Goal: Book appointment/travel/reservation

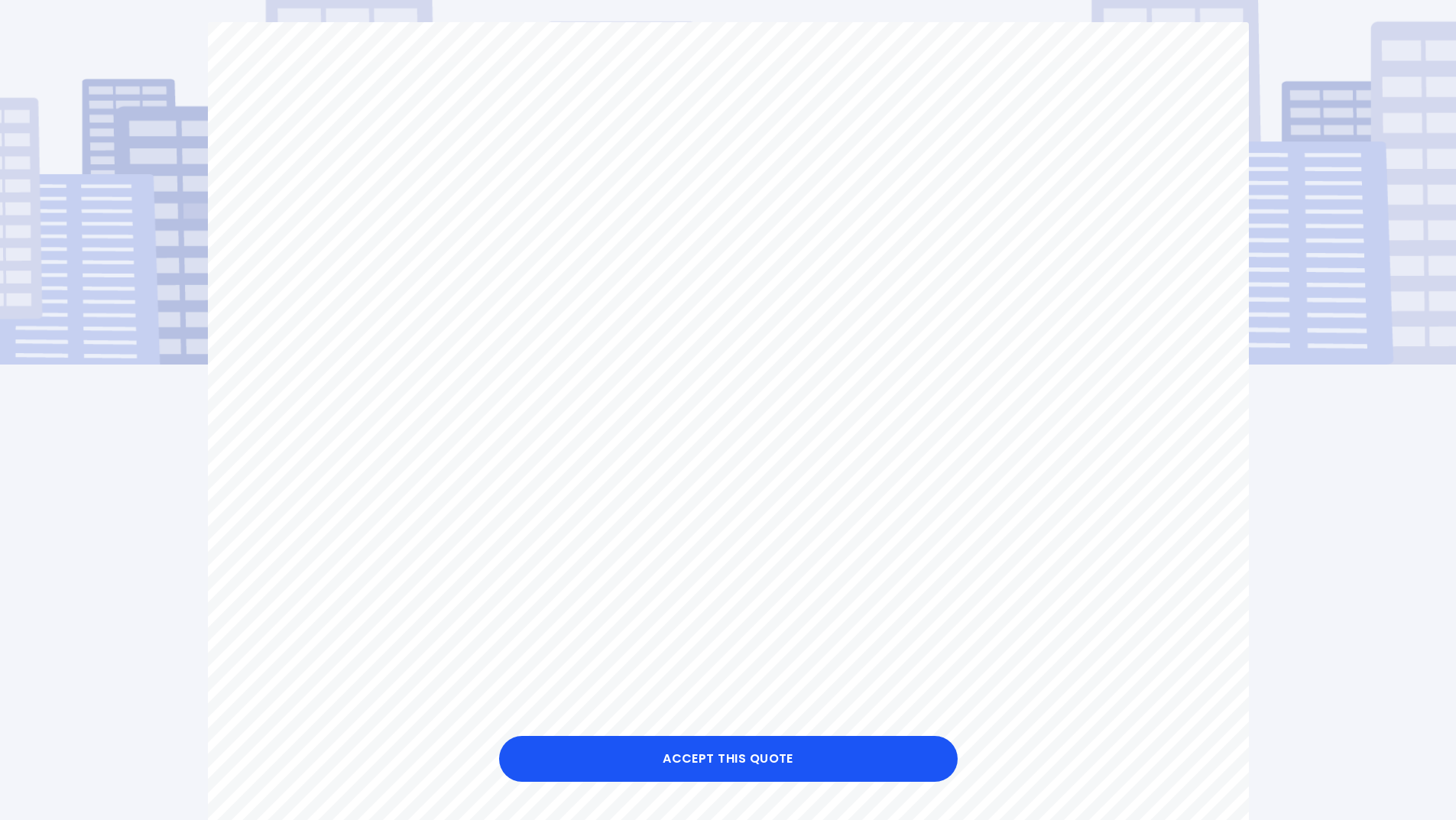
scroll to position [152, 0]
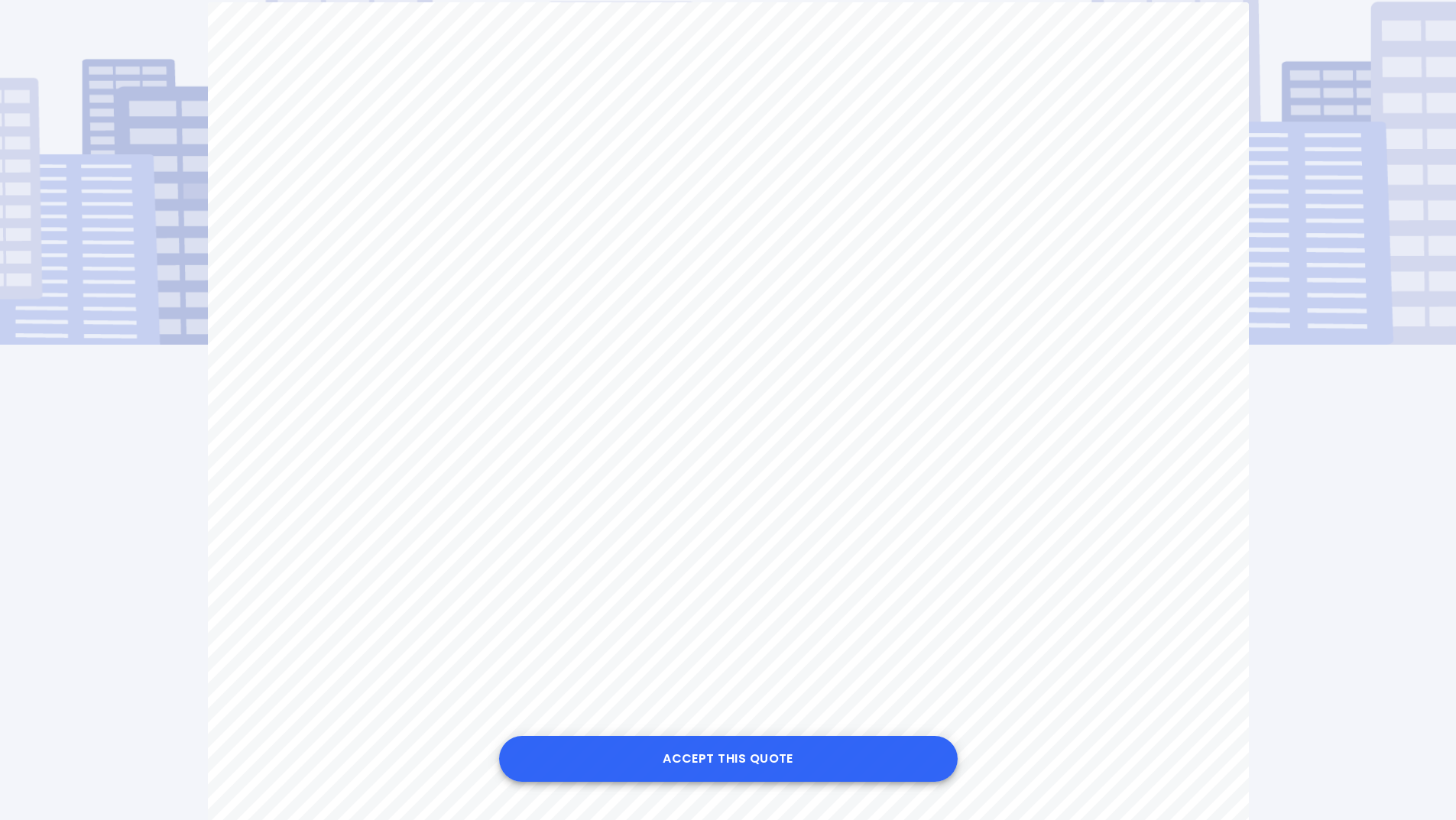
click at [742, 761] on button "Accept this Quote" at bounding box center [728, 758] width 458 height 46
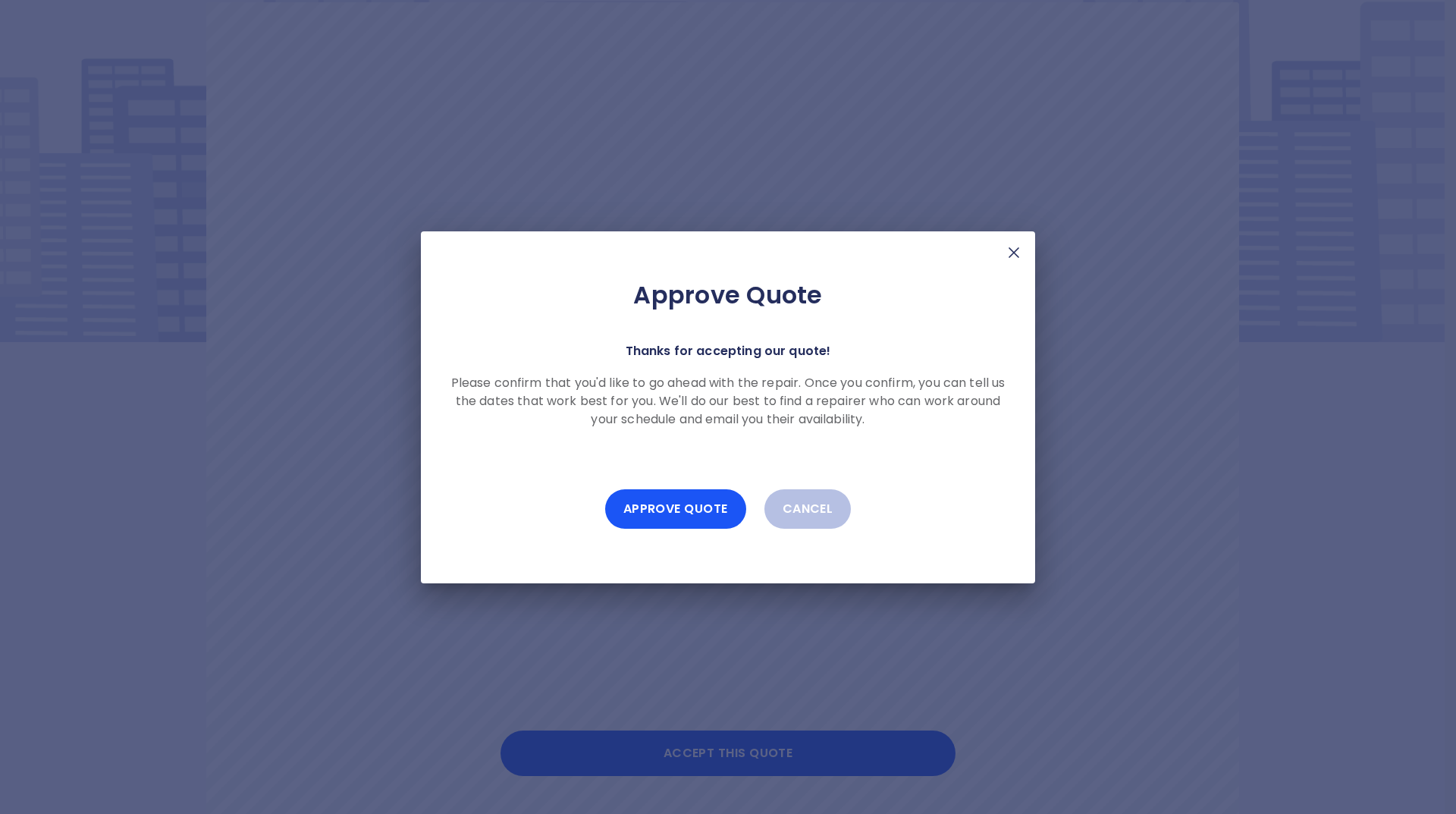
click at [1015, 253] on img at bounding box center [1014, 252] width 18 height 18
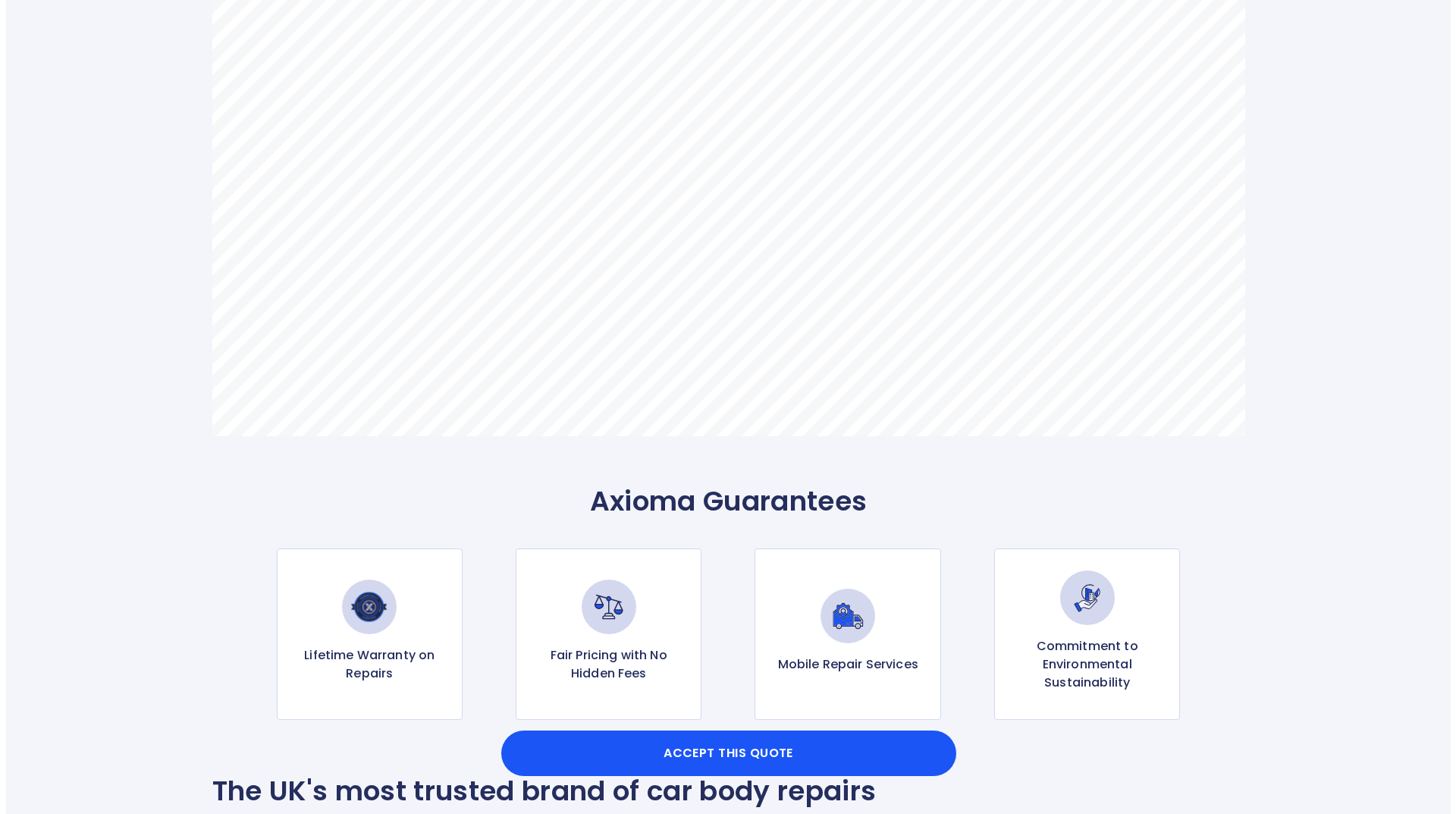
scroll to position [1289, 0]
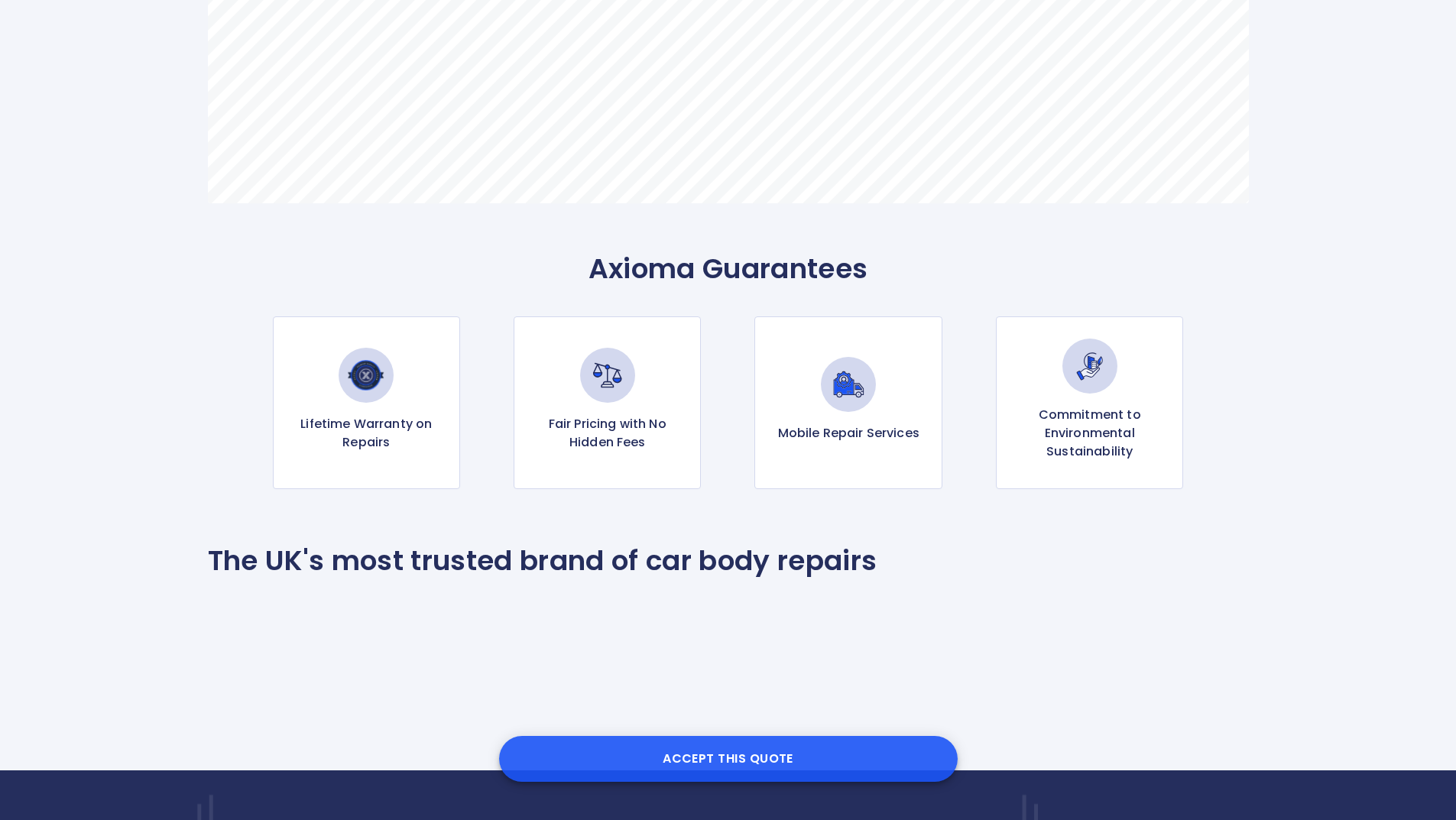
click at [748, 759] on button "Accept this Quote" at bounding box center [728, 758] width 458 height 46
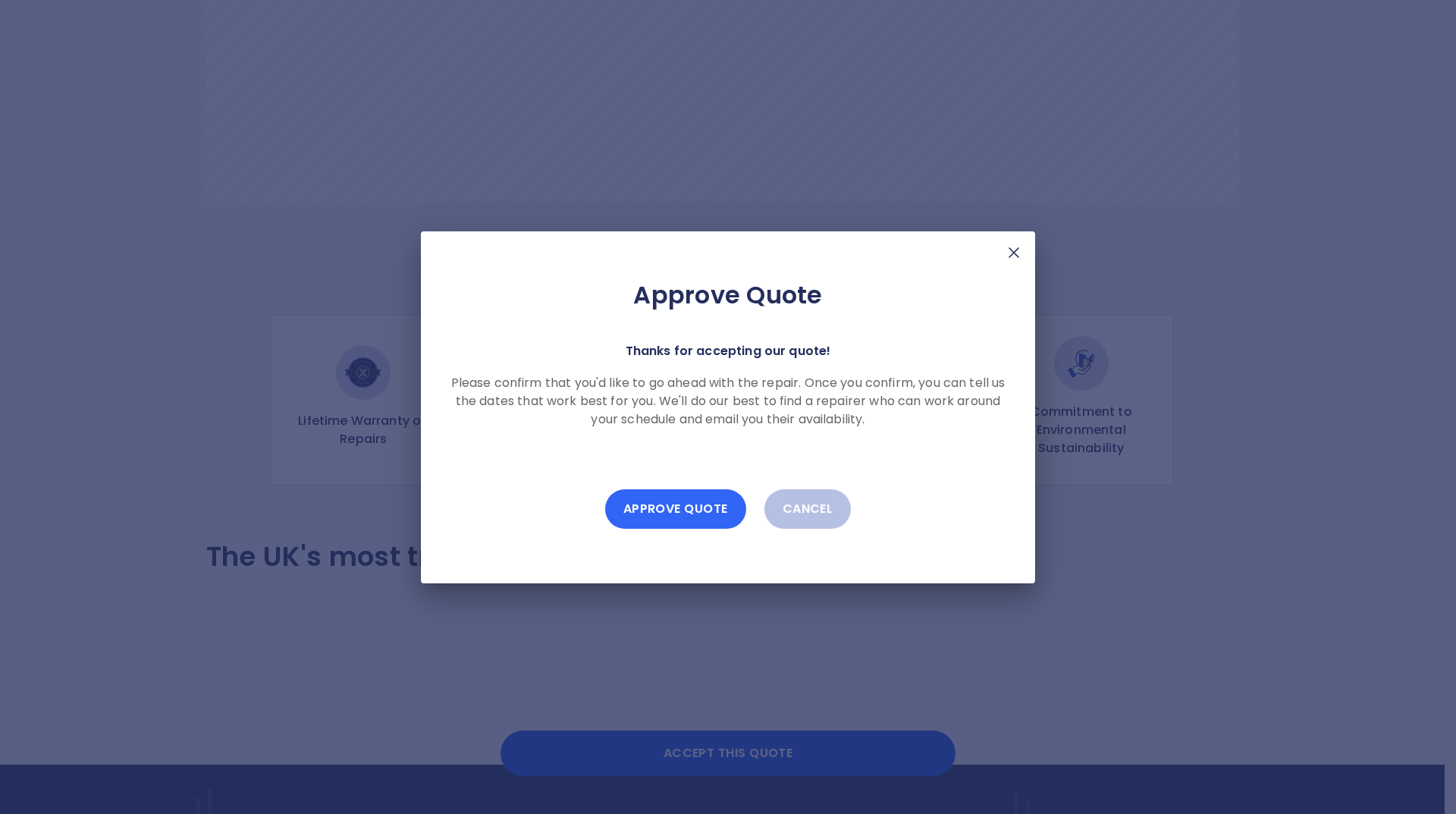
click at [677, 516] on button "Approve Quote" at bounding box center [676, 509] width 141 height 39
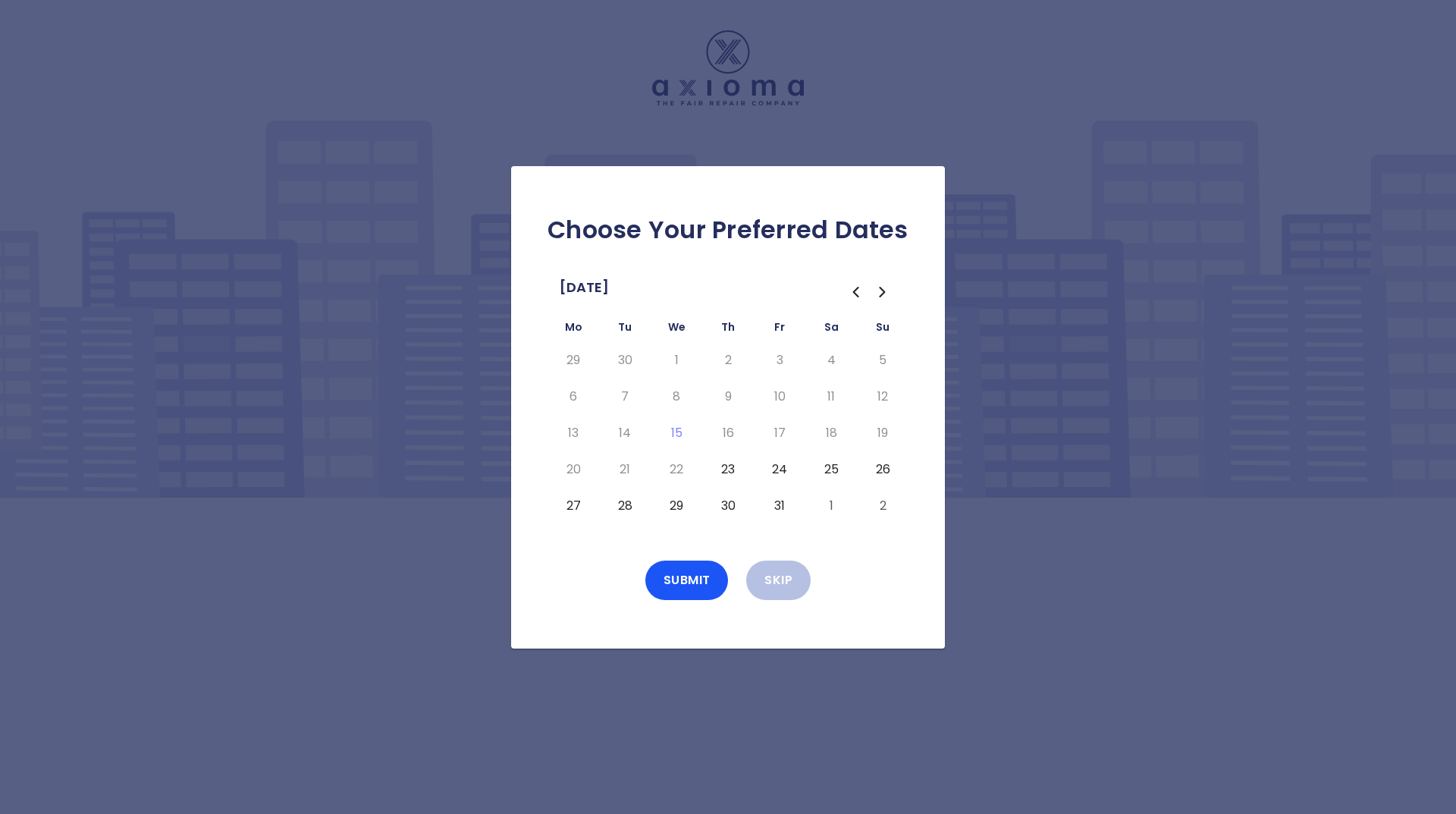
drag, startPoint x: 730, startPoint y: 468, endPoint x: 775, endPoint y: 456, distance: 46.6
click at [730, 468] on button "23" at bounding box center [728, 469] width 27 height 25
click at [697, 585] on button "Submit" at bounding box center [687, 580] width 84 height 39
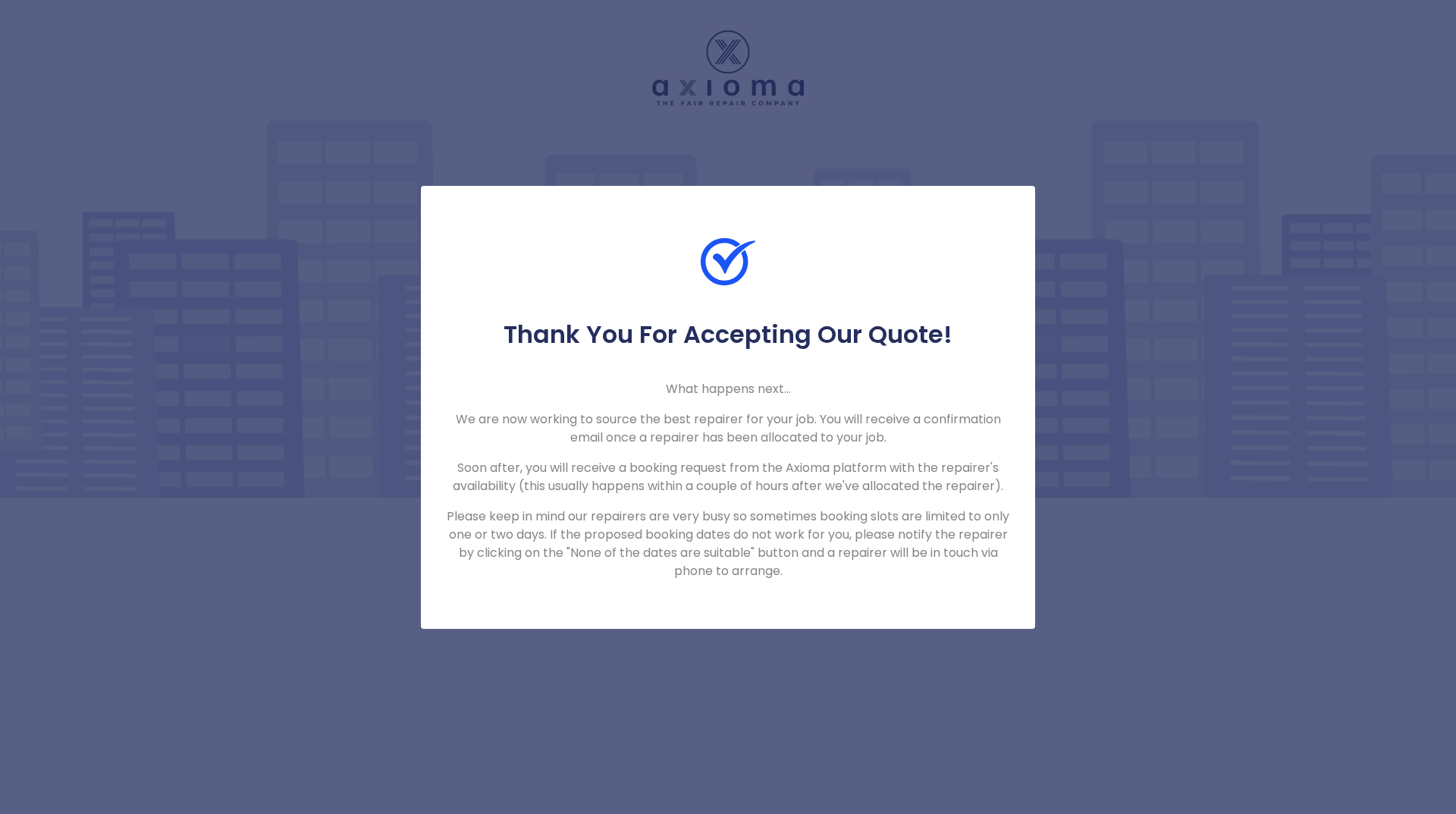
click at [942, 589] on div "Thank You For Accepting Our Quote! What happens next... We are now working to s…" at bounding box center [728, 407] width 614 height 443
click at [883, 596] on div "Thank You For Accepting Our Quote! What happens next... We are now working to s…" at bounding box center [728, 407] width 614 height 443
click at [1162, 623] on div "Thank You For Accepting Our Quote! What happens next... We are now working to s…" at bounding box center [728, 407] width 1456 height 814
click at [902, 166] on div "Thank You For Accepting Our Quote! What happens next... We are now working to s…" at bounding box center [728, 407] width 1456 height 814
click at [898, 144] on div "Thank You For Accepting Our Quote! What happens next... We are now working to s…" at bounding box center [728, 407] width 1456 height 814
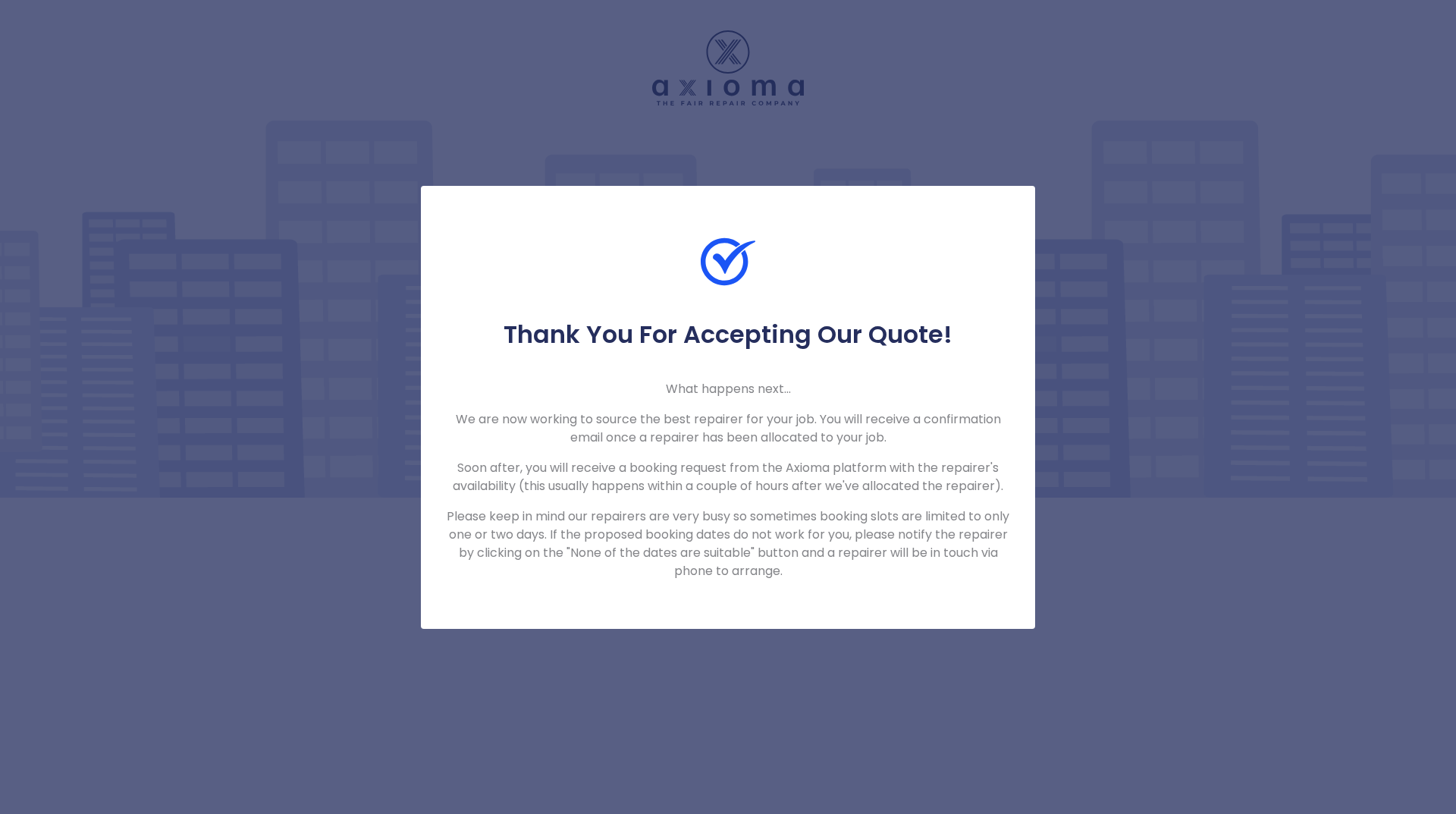
click at [1032, 636] on div "Thank You For Accepting Our Quote! What happens next... We are now working to s…" at bounding box center [728, 407] width 1456 height 814
drag, startPoint x: 1074, startPoint y: 634, endPoint x: 1099, endPoint y: 625, distance: 26.6
click at [1081, 633] on div "Thank You For Accepting Our Quote! What happens next... We are now working to s…" at bounding box center [728, 407] width 1456 height 814
drag, startPoint x: 1134, startPoint y: 618, endPoint x: 1145, endPoint y: 610, distance: 13.6
click at [1141, 613] on div "Thank You For Accepting Our Quote! What happens next... We are now working to s…" at bounding box center [728, 407] width 1456 height 814
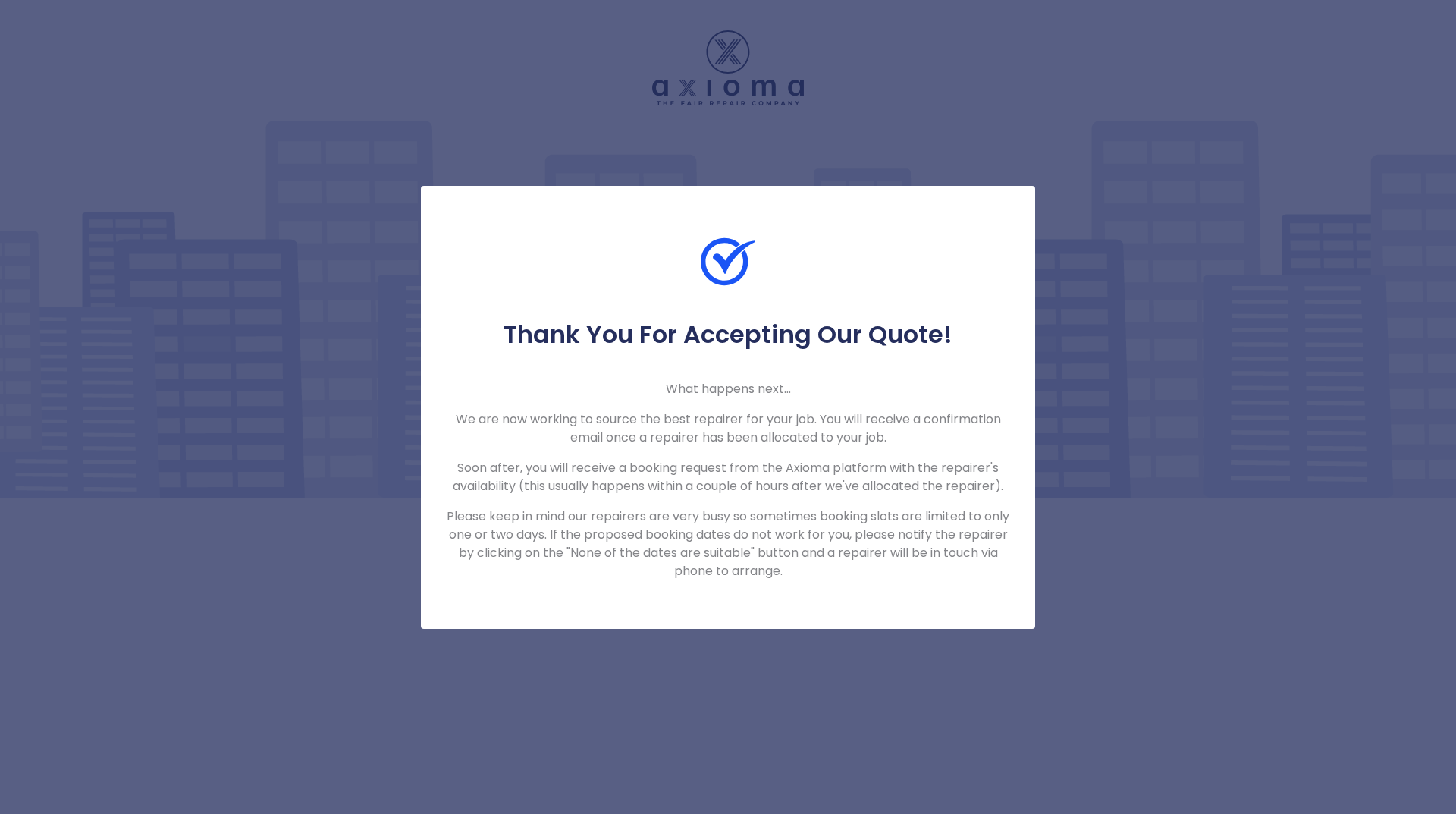
click at [1352, 350] on div "Thank You For Accepting Our Quote! What happens next... We are now working to s…" at bounding box center [728, 407] width 1456 height 814
drag, startPoint x: 1131, startPoint y: 139, endPoint x: 1070, endPoint y: 111, distance: 67.1
click at [1070, 111] on div "Thank You For Accepting Our Quote! What happens next... We are now working to s…" at bounding box center [728, 407] width 1456 height 814
drag, startPoint x: 645, startPoint y: 197, endPoint x: 300, endPoint y: 379, distance: 390.1
click at [532, 258] on div "Thank You For Accepting Our Quote! What happens next... We are now working to s…" at bounding box center [728, 407] width 614 height 443
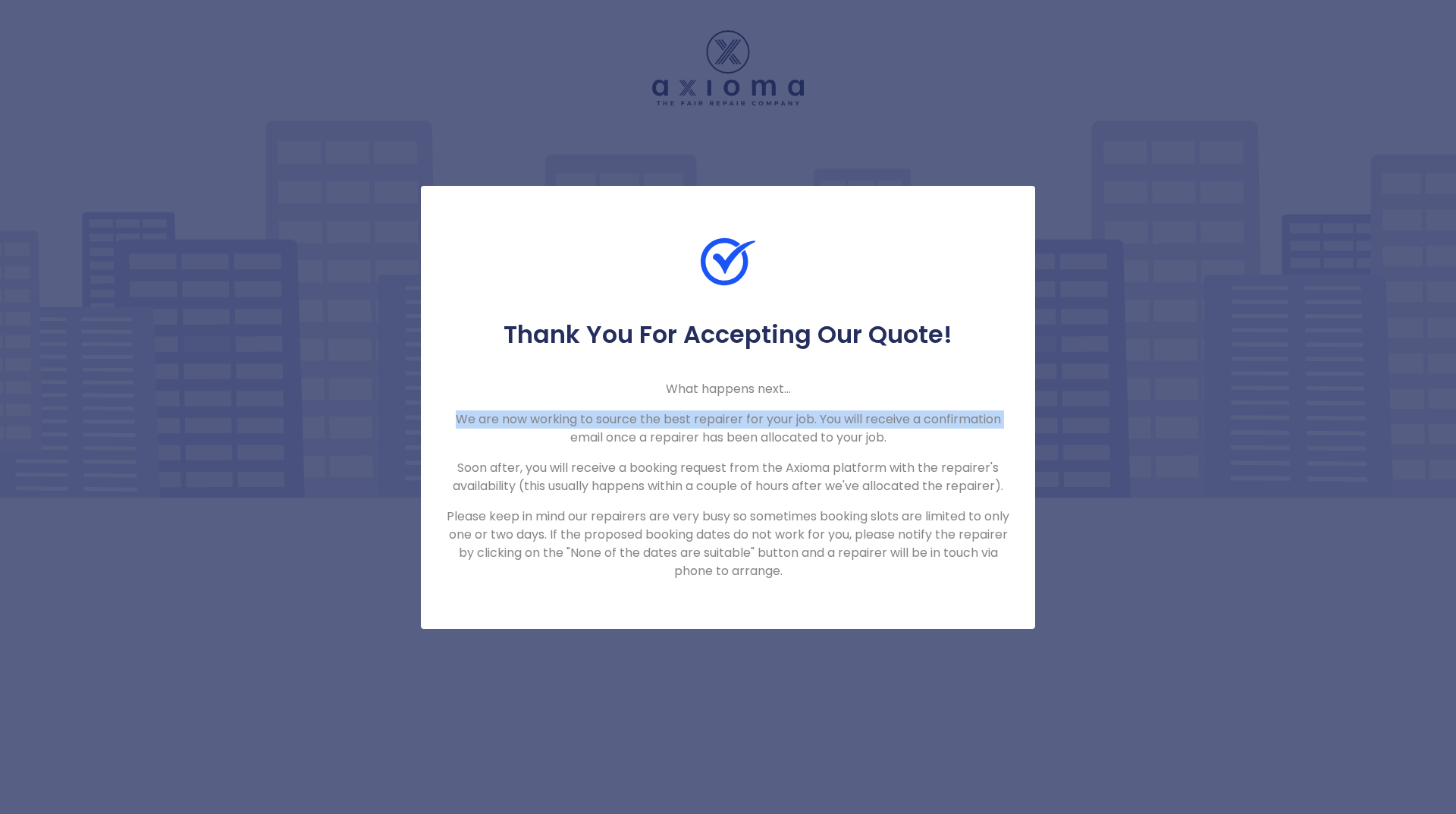
click at [256, 449] on div "Thank You For Accepting Our Quote! What happens next... We are now working to s…" at bounding box center [728, 407] width 1456 height 814
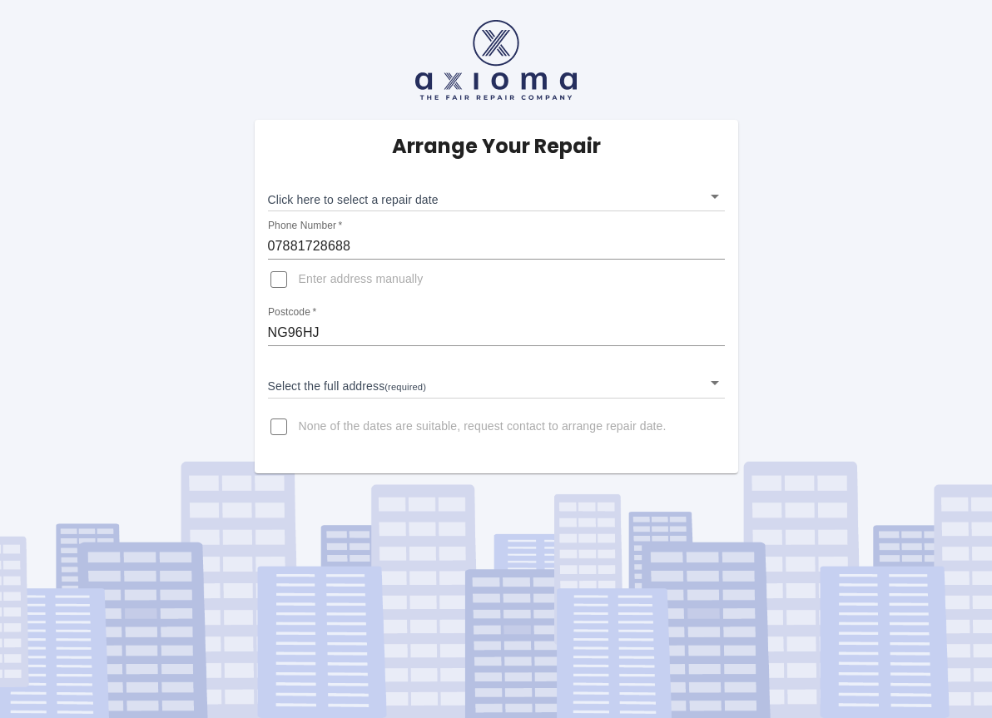
click at [354, 386] on body "Arrange Your Repair Click here to select a repair date ​ Phone Number   * 07881…" at bounding box center [496, 359] width 992 height 718
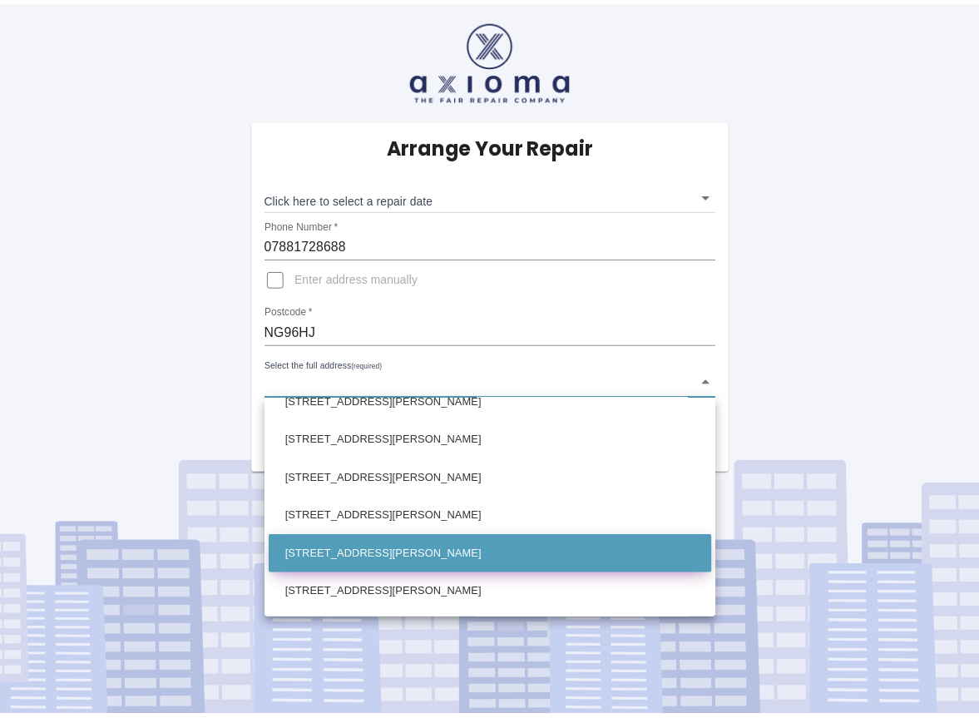
scroll to position [1082, 0]
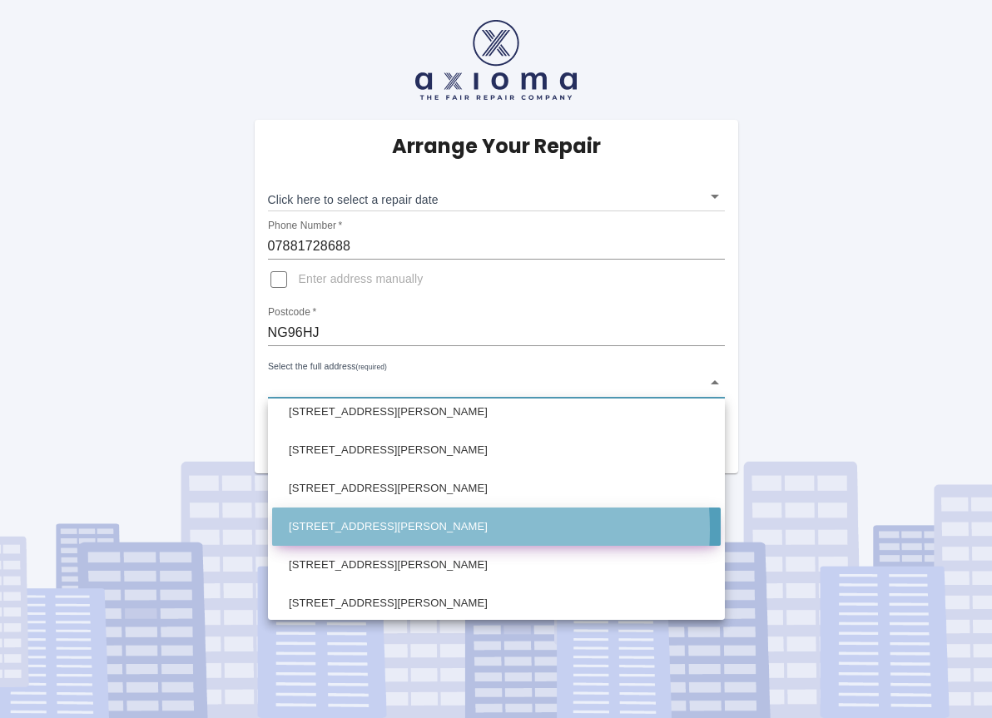
click at [415, 486] on li "115 Seaburn Road Toton, Nottingham Nottinghamshire" at bounding box center [496, 527] width 448 height 38
type input "115 Seaburn Road Toton, Nottingham Nottinghamshire"
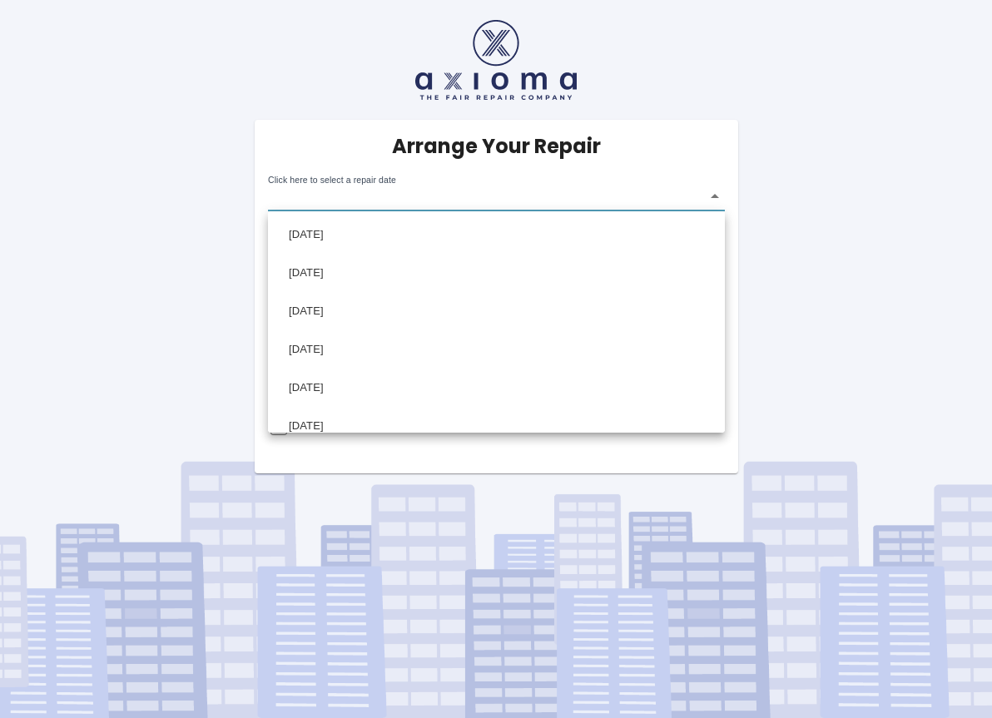
click at [661, 194] on body "Arrange Your Repair Click here to select a repair date ​ Phone Number   * 07881…" at bounding box center [496, 359] width 992 height 718
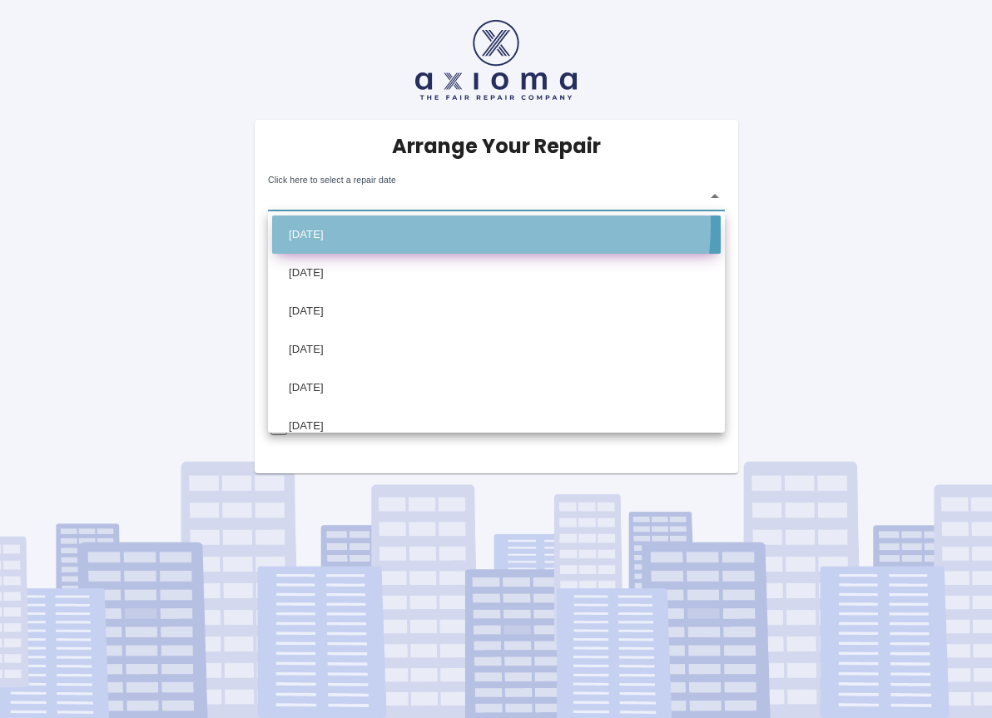
click at [468, 225] on li "Wed Oct 29 2025" at bounding box center [496, 234] width 448 height 38
type input "2025-10-29T00:00:00.000Z"
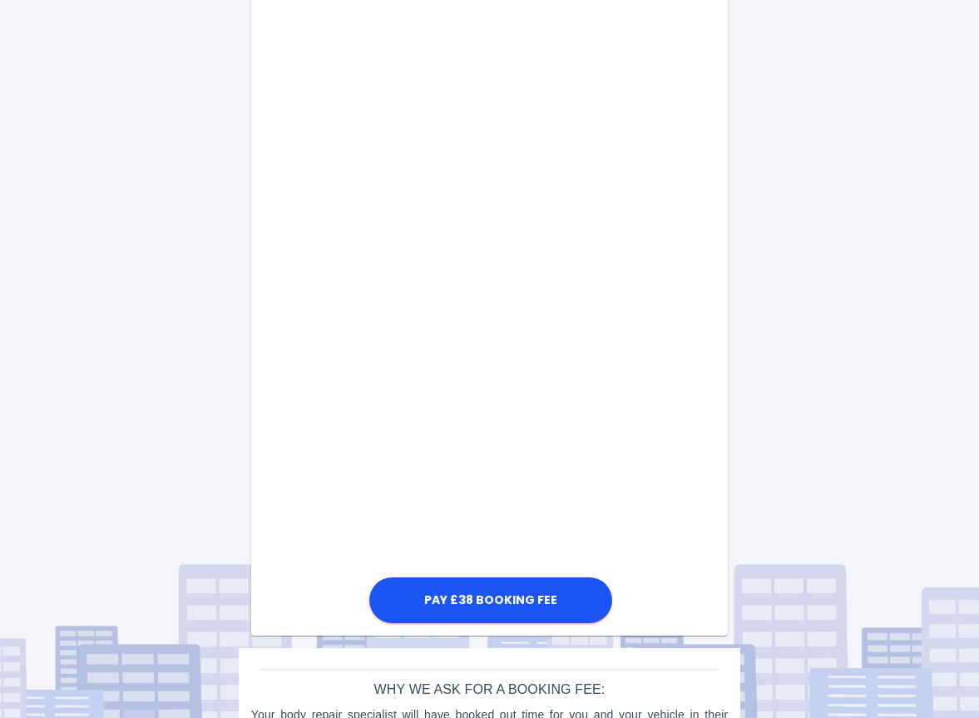
scroll to position [743, 0]
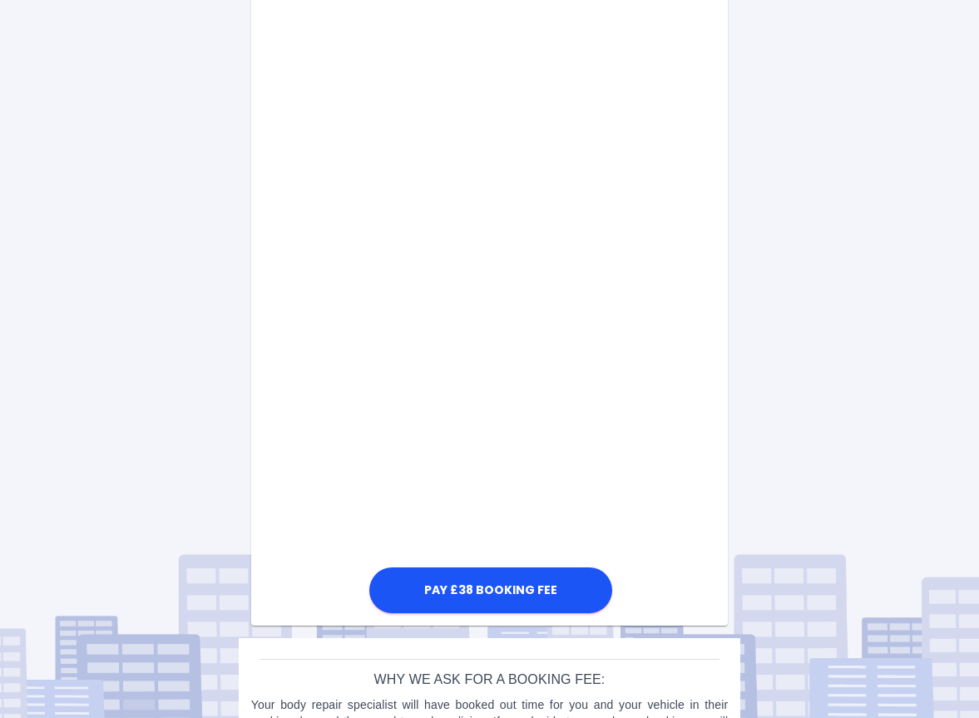
click at [661, 403] on div "Pay £38 Booking Fee" at bounding box center [490, 178] width 478 height 879
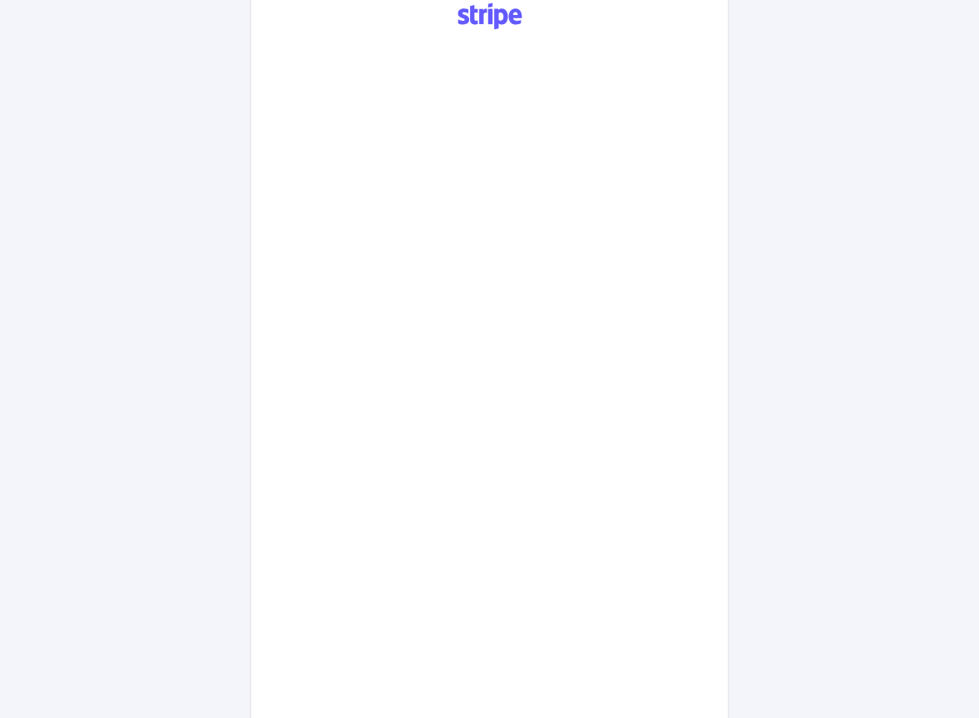
scroll to position [834, 0]
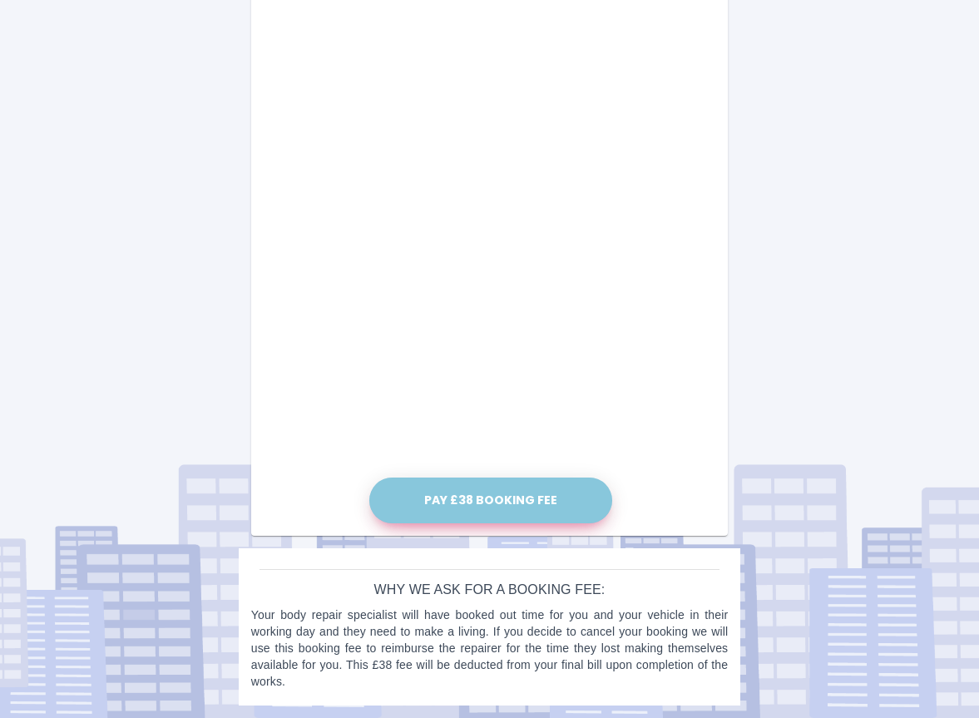
click at [552, 486] on button "Pay £38 Booking Fee" at bounding box center [490, 501] width 243 height 46
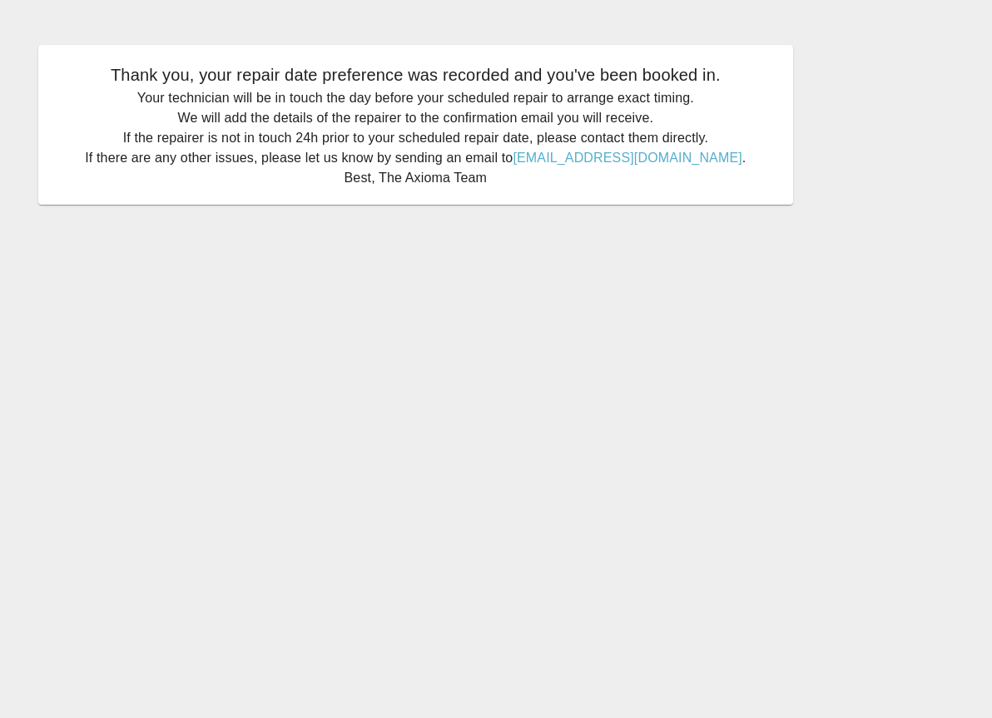
click at [764, 394] on main "Thank you, your repair date preference was recorded and you've been booked in. …" at bounding box center [496, 359] width 992 height 718
